Goal: Transaction & Acquisition: Purchase product/service

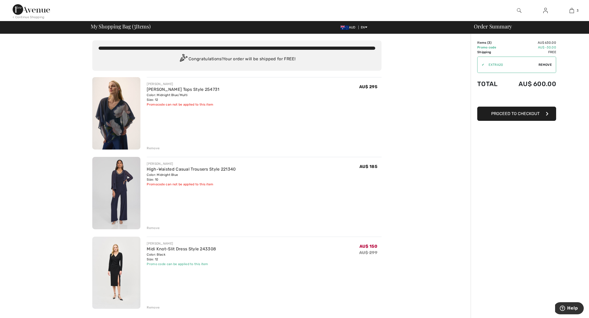
scroll to position [0, 0]
click at [152, 148] on div "Remove" at bounding box center [153, 148] width 13 height 5
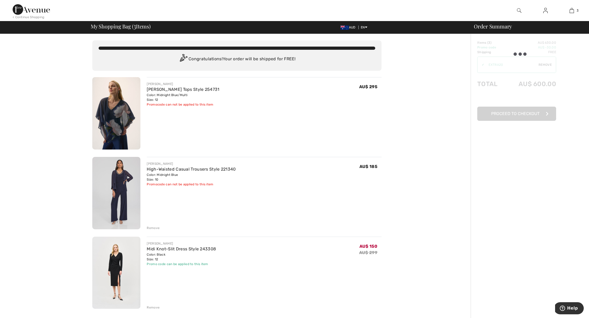
scroll to position [0, 0]
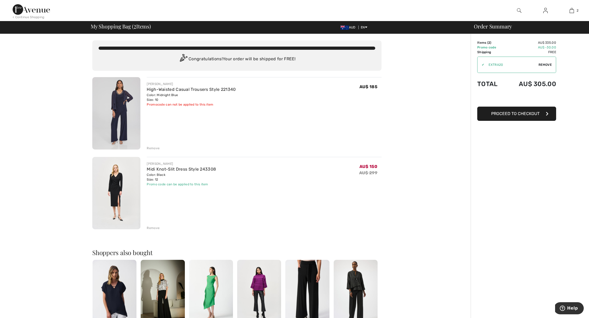
click at [153, 149] on div "Remove" at bounding box center [153, 148] width 13 height 5
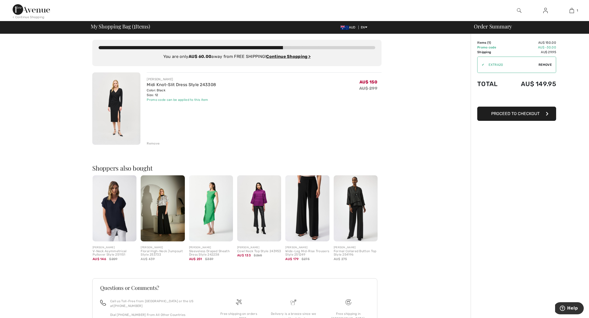
scroll to position [1, 0]
click at [293, 57] on ins "Continue Shopping >" at bounding box center [288, 56] width 44 height 5
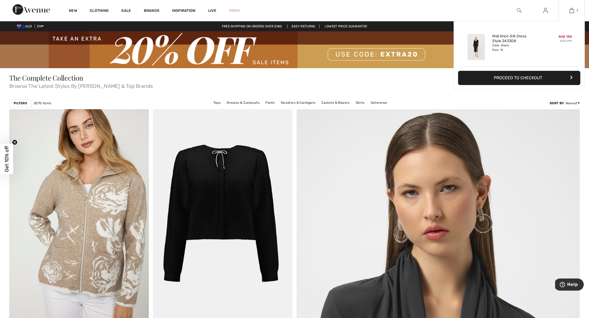
click at [477, 42] on img at bounding box center [476, 47] width 17 height 26
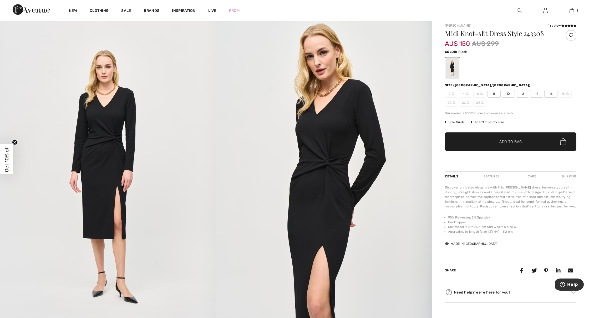
scroll to position [52, 0]
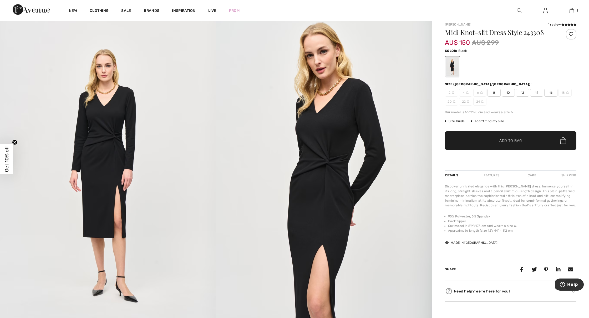
click at [103, 145] on img at bounding box center [108, 178] width 216 height 324
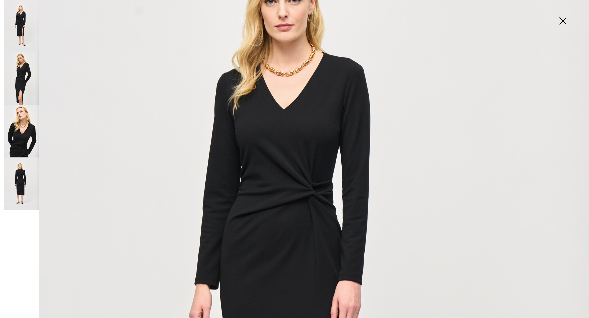
scroll to position [9, 0]
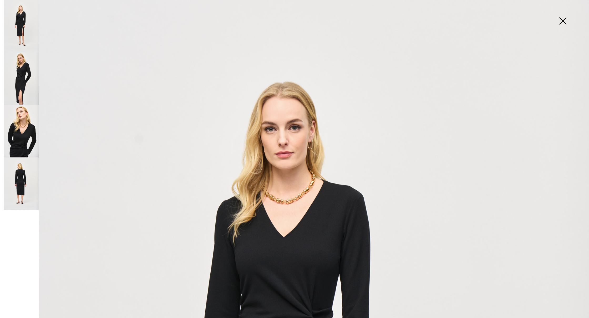
click at [17, 143] on img at bounding box center [21, 131] width 35 height 52
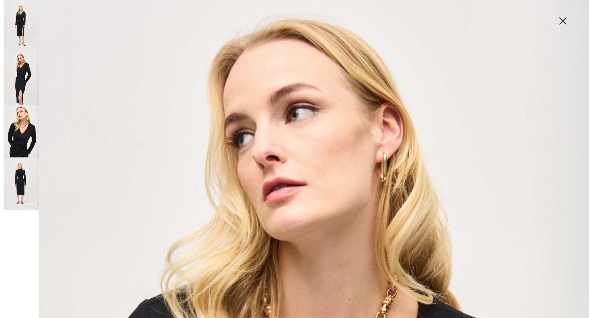
click at [25, 75] on img at bounding box center [21, 78] width 35 height 52
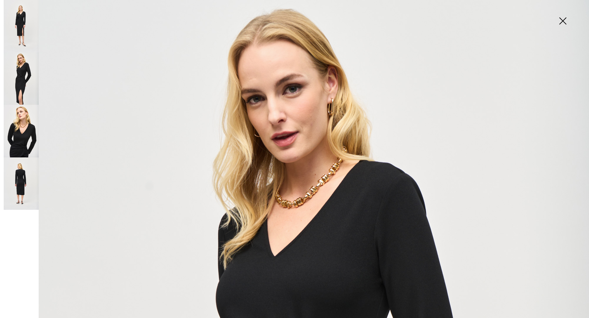
click at [22, 21] on img at bounding box center [21, 26] width 35 height 52
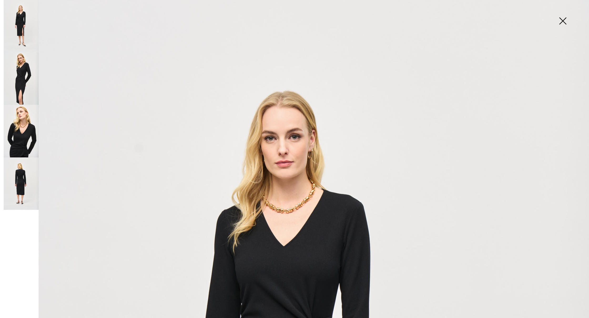
scroll to position [0, 0]
click at [563, 20] on img at bounding box center [563, 21] width 26 height 27
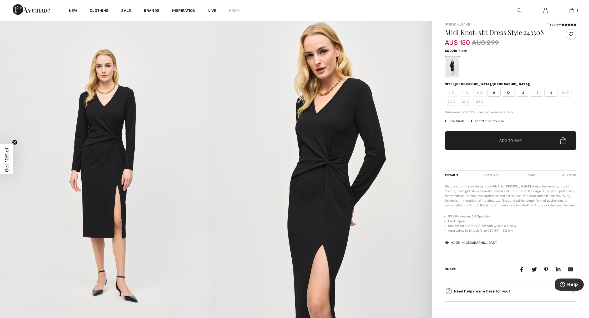
scroll to position [52, 0]
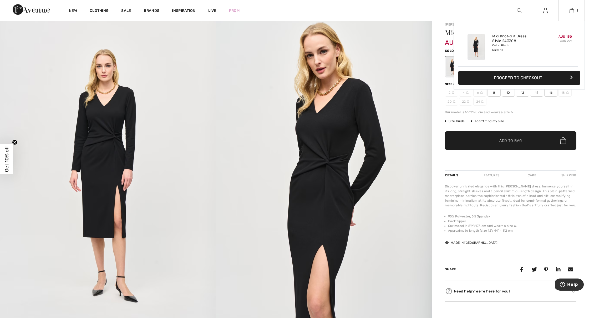
click at [510, 78] on button "Proceed to Checkout" at bounding box center [519, 78] width 122 height 14
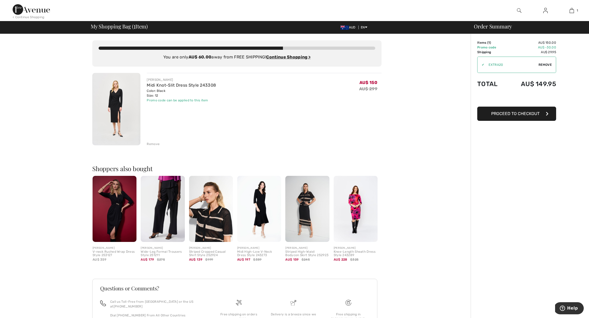
click at [544, 10] on img at bounding box center [545, 10] width 4 height 6
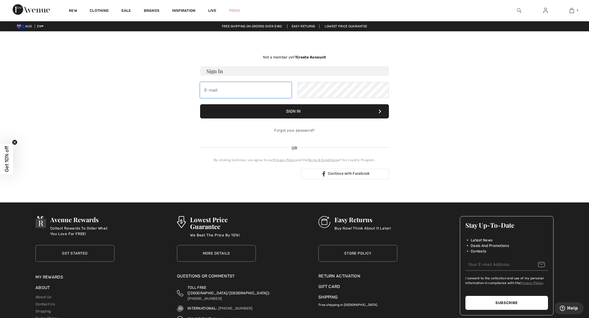
drag, startPoint x: 213, startPoint y: 92, endPoint x: 221, endPoint y: 92, distance: 8.2
type input "[PERSON_NAME][EMAIL_ADDRESS][DOMAIN_NAME]"
click at [294, 109] on button "Sign In" at bounding box center [294, 111] width 189 height 14
click at [299, 111] on button "Sign In" at bounding box center [294, 111] width 189 height 14
click at [303, 113] on button "Sign In" at bounding box center [294, 111] width 189 height 14
